Goal: Information Seeking & Learning: Learn about a topic

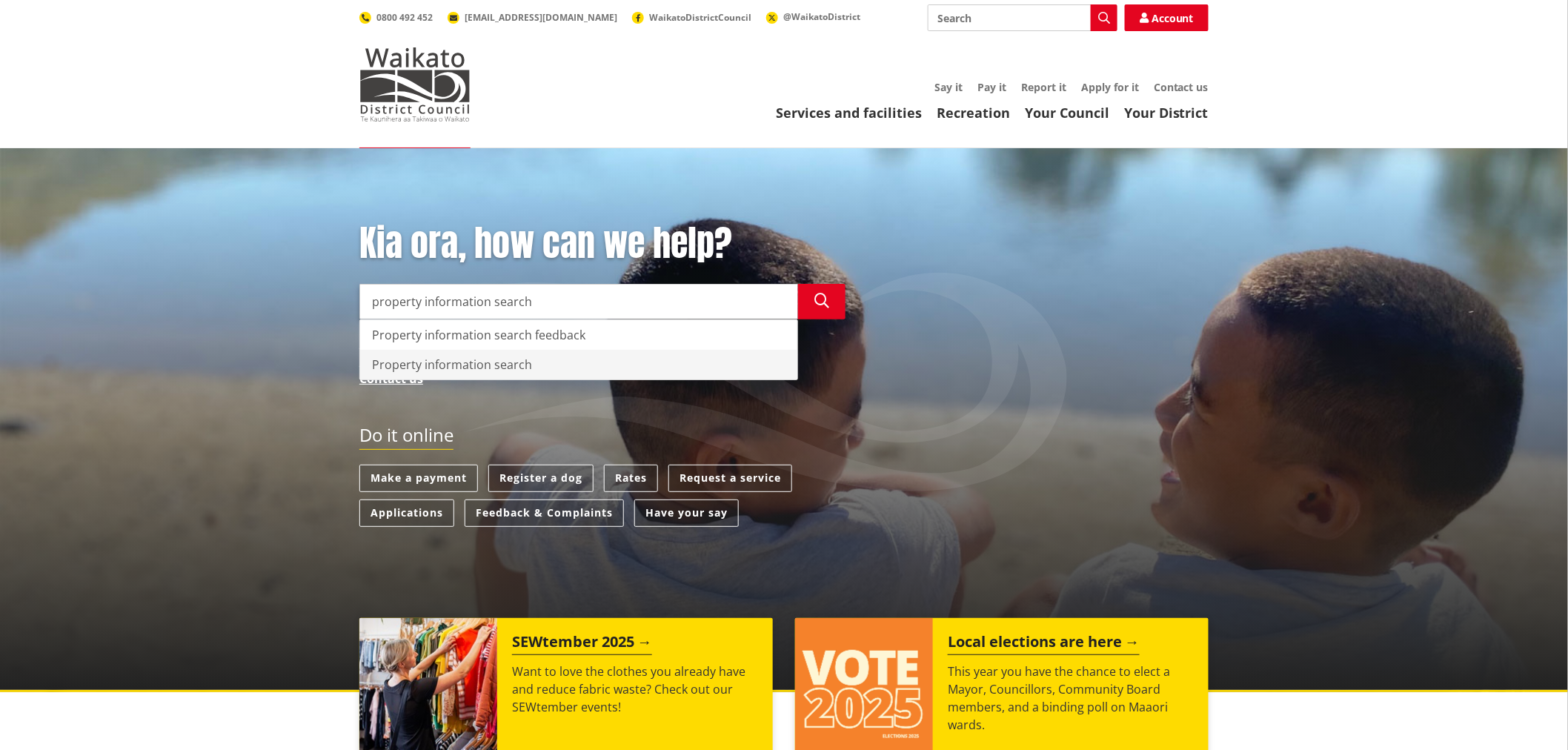
click at [474, 366] on div "Property information search" at bounding box center [578, 364] width 437 height 30
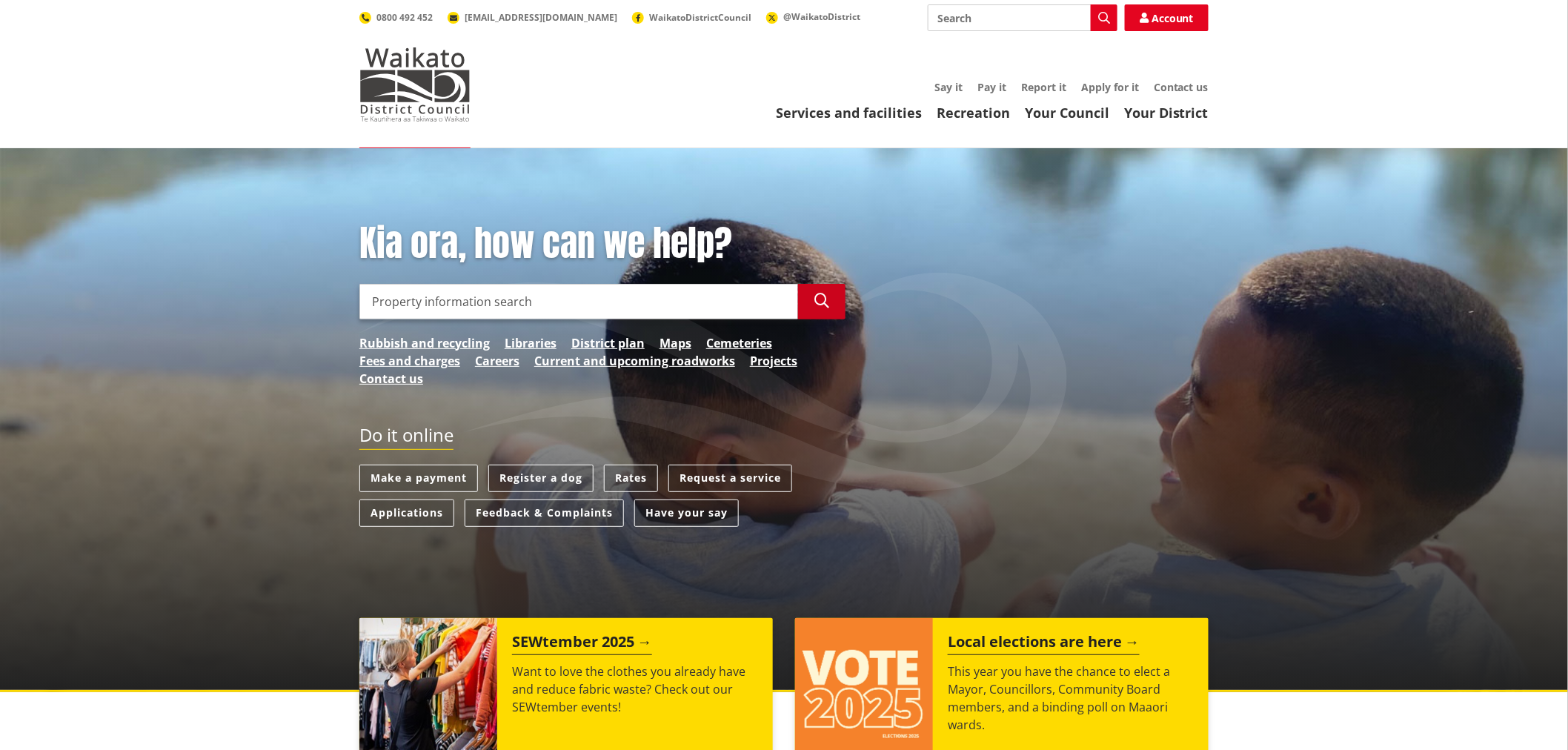
type input "Property information search"
click at [835, 295] on button "Search" at bounding box center [822, 302] width 48 height 36
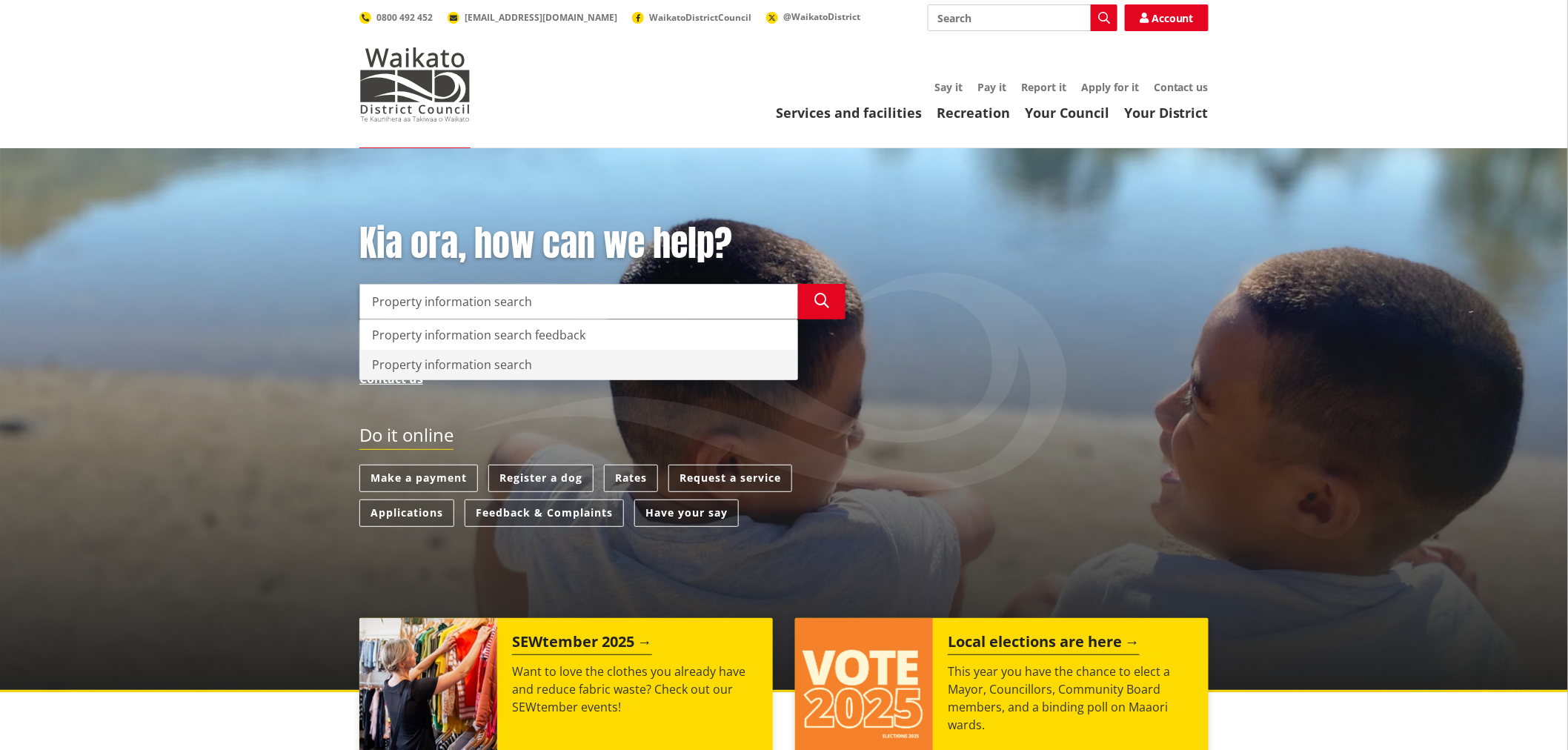
click at [495, 366] on div "Property information search" at bounding box center [578, 364] width 437 height 30
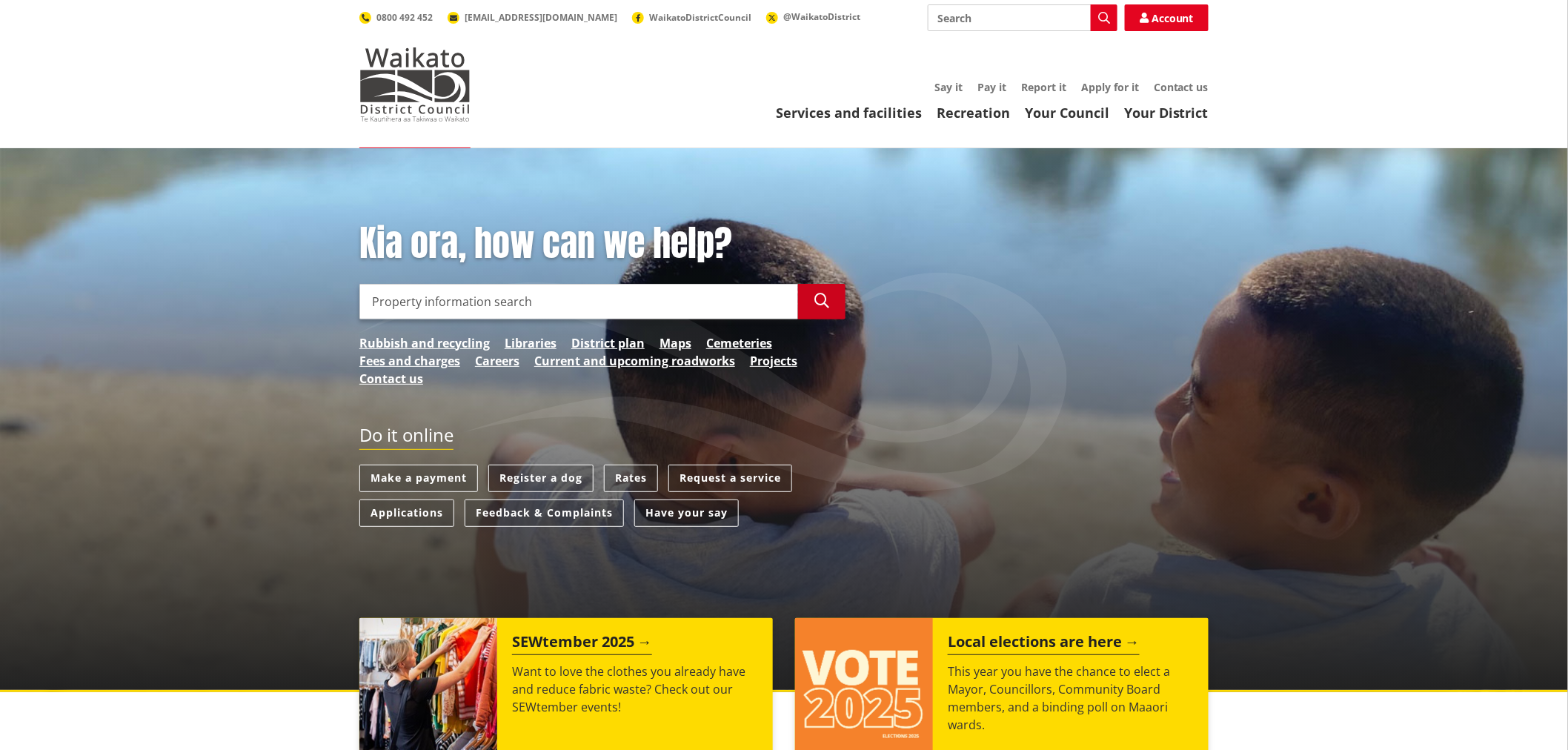
click at [825, 305] on icon "button" at bounding box center [822, 301] width 15 height 15
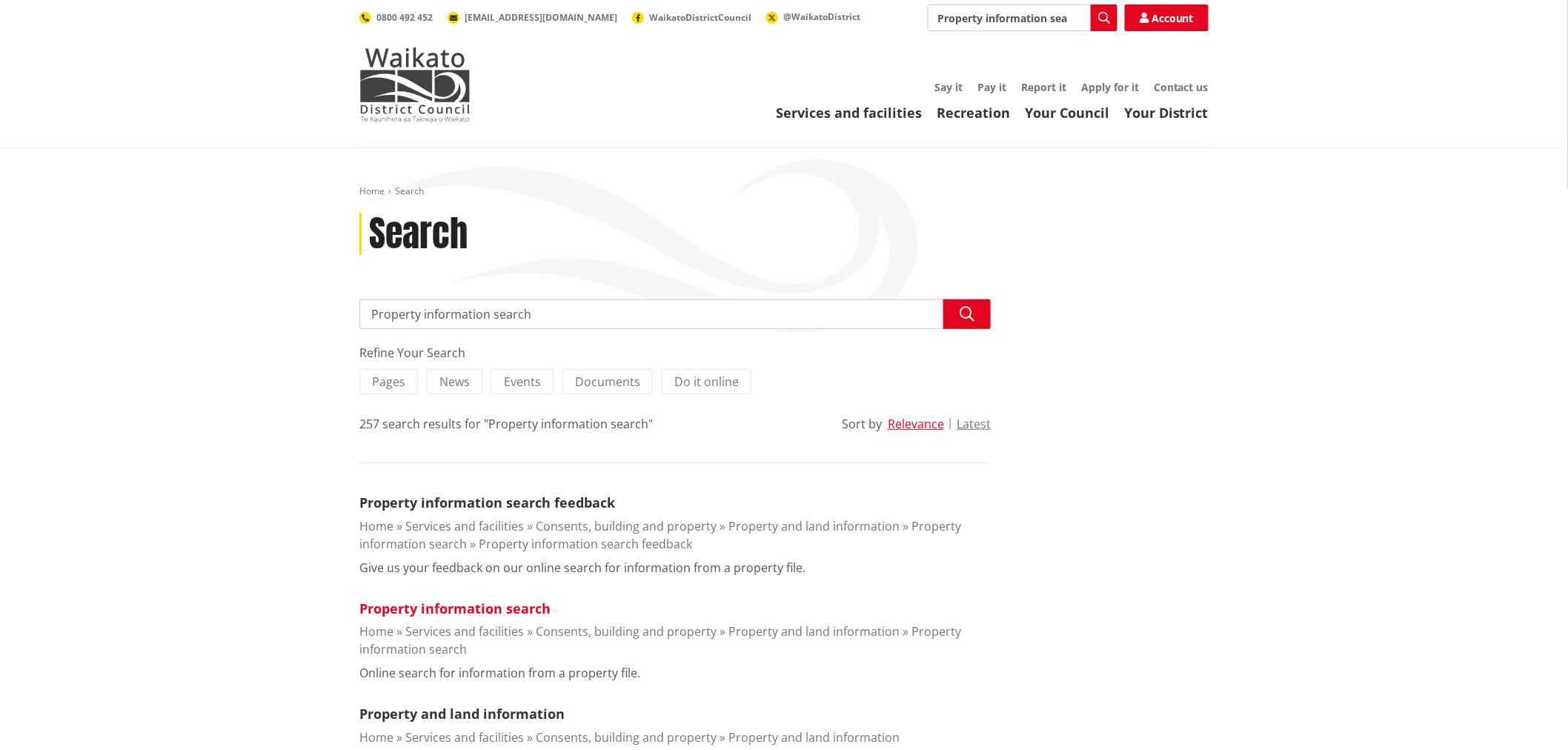
click at [518, 610] on link "Property information search" at bounding box center [454, 608] width 191 height 18
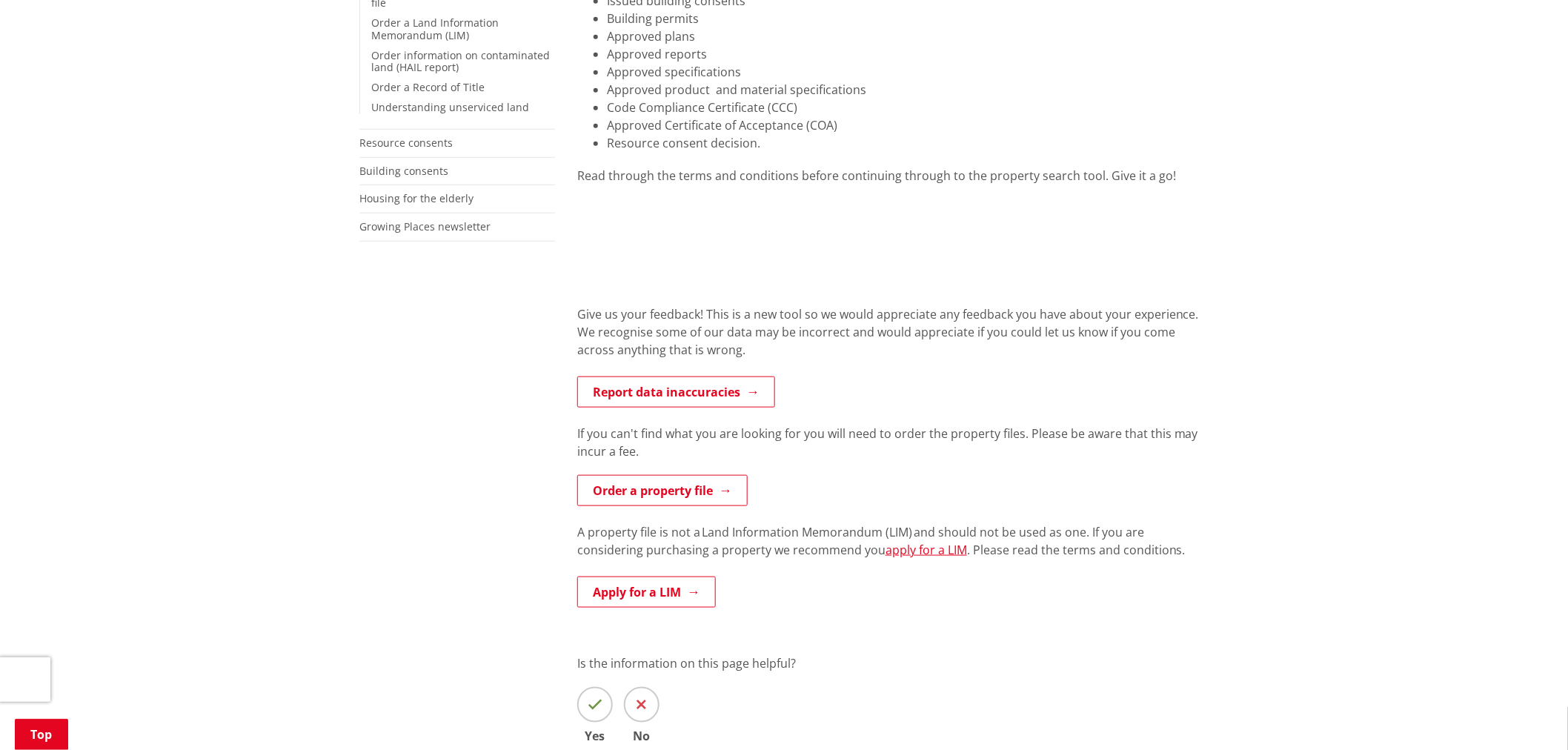
scroll to position [247, 0]
